Goal: Task Accomplishment & Management: Manage account settings

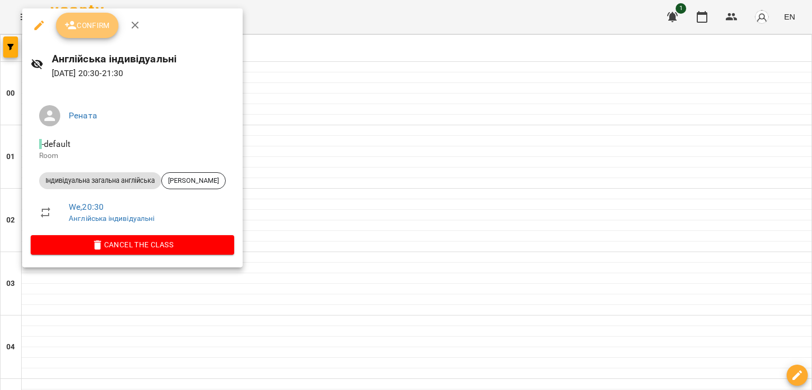
click at [70, 22] on icon "button" at bounding box center [70, 25] width 13 height 13
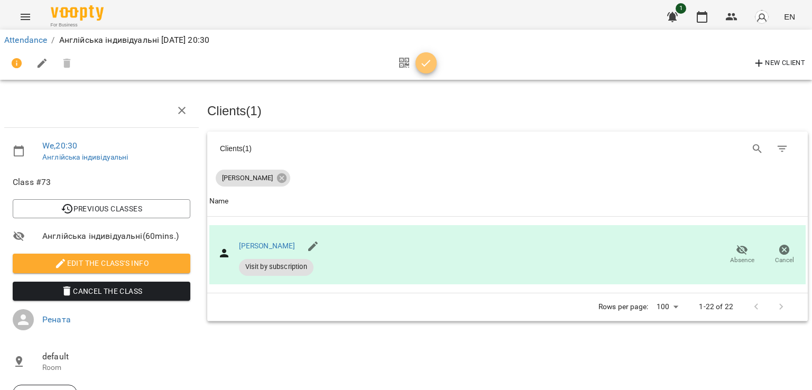
click at [427, 60] on icon "button" at bounding box center [426, 63] width 13 height 13
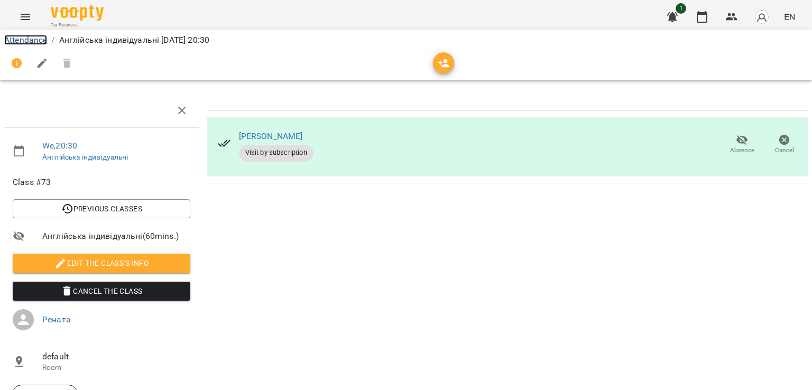
click at [45, 36] on link "Attendance" at bounding box center [25, 40] width 43 height 10
